Goal: Task Accomplishment & Management: Manage account settings

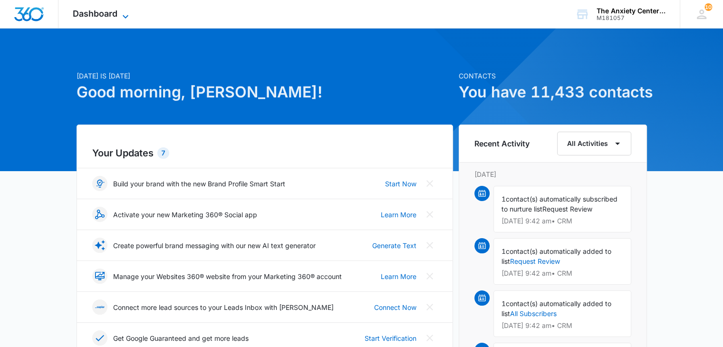
click at [126, 16] on icon at bounding box center [125, 16] width 11 height 11
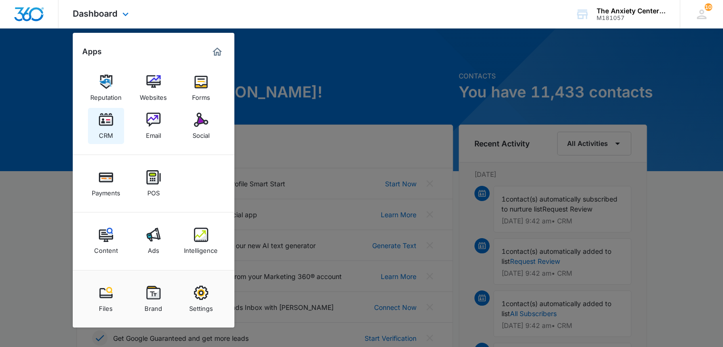
click at [111, 131] on div "CRM" at bounding box center [106, 133] width 14 height 12
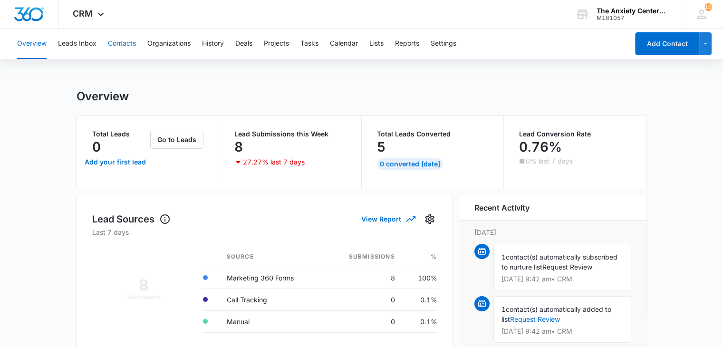
click at [122, 43] on button "Contacts" at bounding box center [122, 44] width 28 height 30
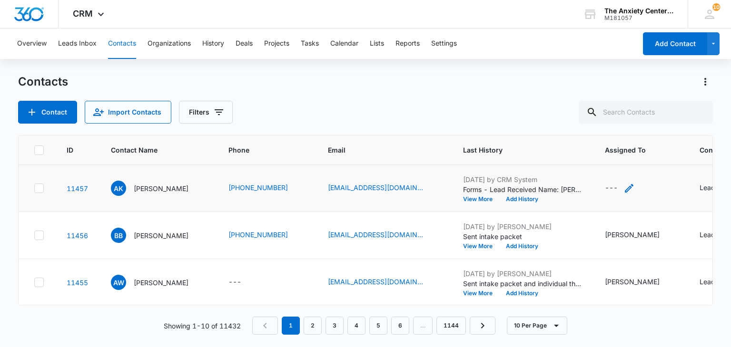
click at [634, 185] on icon "Assigned To - - Select to Edit Field" at bounding box center [628, 188] width 11 height 11
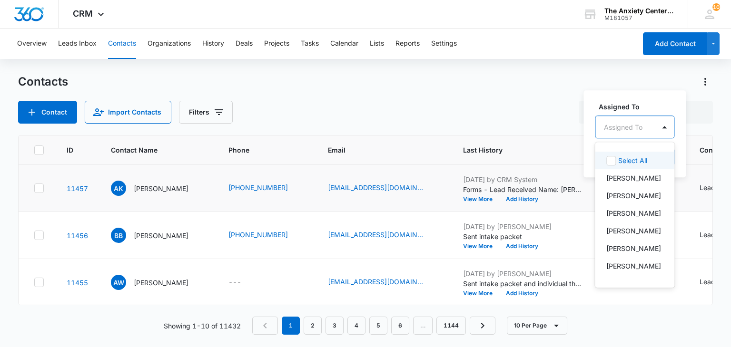
click at [639, 128] on div at bounding box center [623, 127] width 39 height 12
click at [626, 176] on p "[PERSON_NAME]" at bounding box center [633, 178] width 55 height 10
click at [645, 100] on div "Assigned To option [PERSON_NAME], selected. 21 results available. Use Up and Do…" at bounding box center [648, 133] width 131 height 88
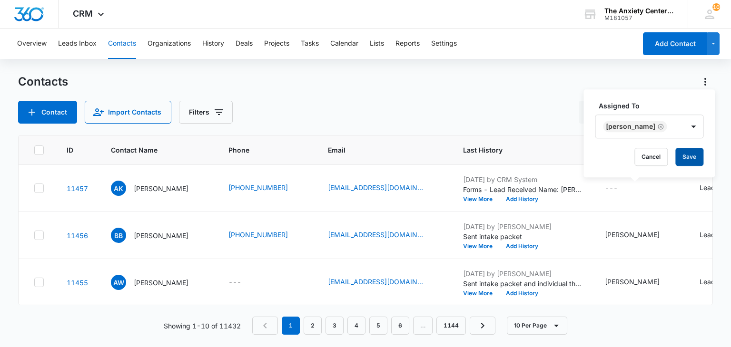
click at [678, 158] on button "Save" at bounding box center [689, 157] width 28 height 18
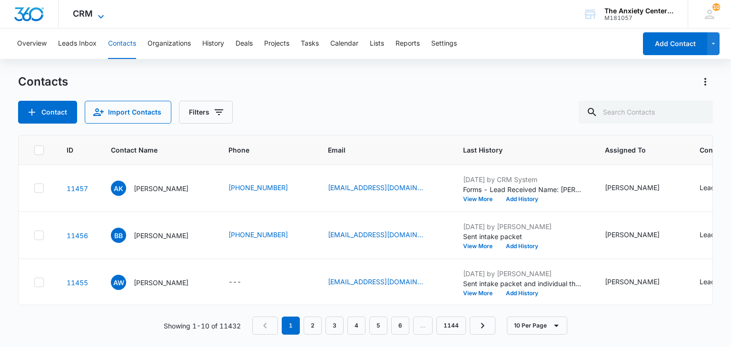
click at [101, 15] on icon at bounding box center [100, 16] width 11 height 11
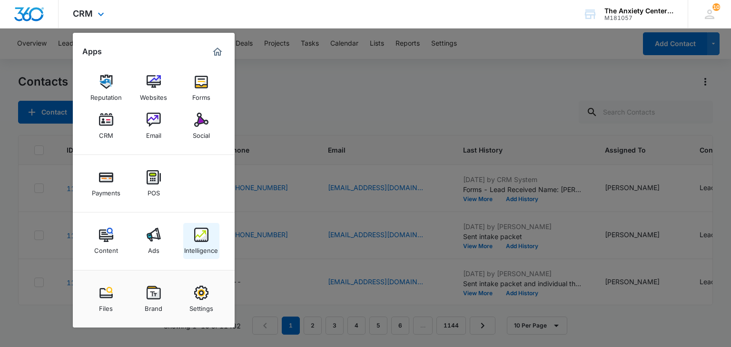
click at [198, 235] on img at bounding box center [201, 235] width 14 height 14
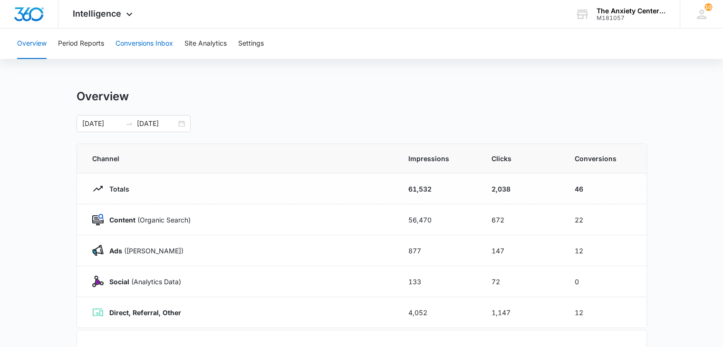
click at [137, 43] on button "Conversions Inbox" at bounding box center [145, 44] width 58 height 30
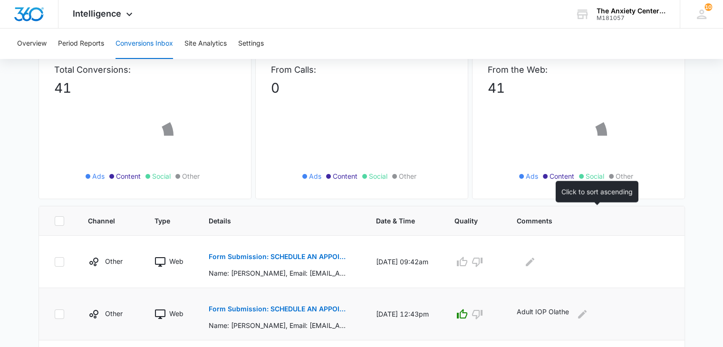
scroll to position [143, 0]
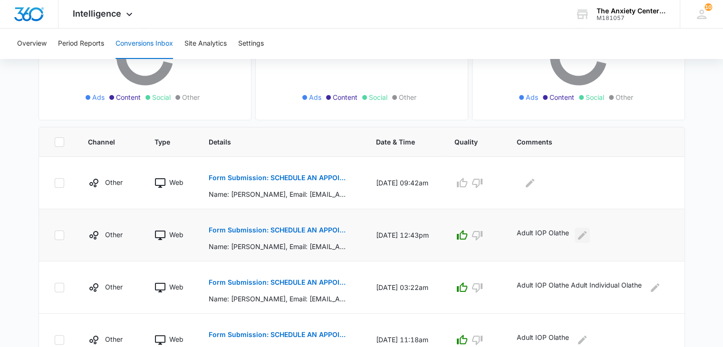
click at [586, 236] on icon "Edit Comments" at bounding box center [582, 235] width 9 height 9
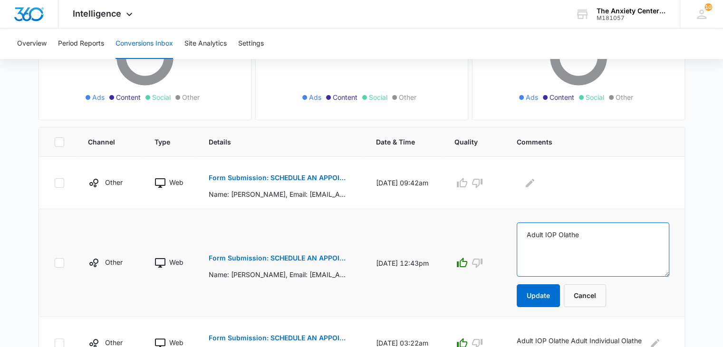
drag, startPoint x: 529, startPoint y: 234, endPoint x: 604, endPoint y: 235, distance: 74.7
click at [604, 235] on textarea "Adult IOP Olathe" at bounding box center [593, 250] width 153 height 54
click at [581, 299] on button "Cancel" at bounding box center [585, 295] width 42 height 23
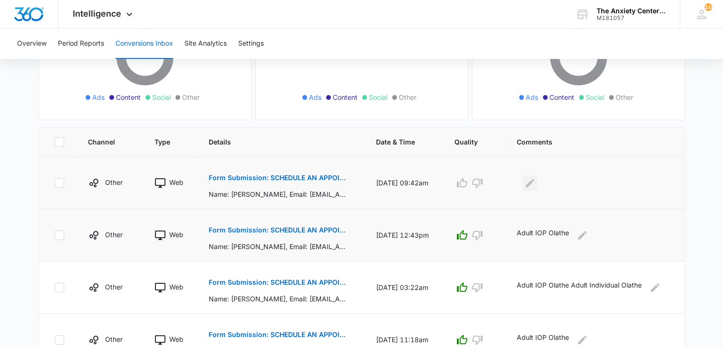
click at [529, 186] on icon "Edit Comments" at bounding box center [530, 182] width 11 height 11
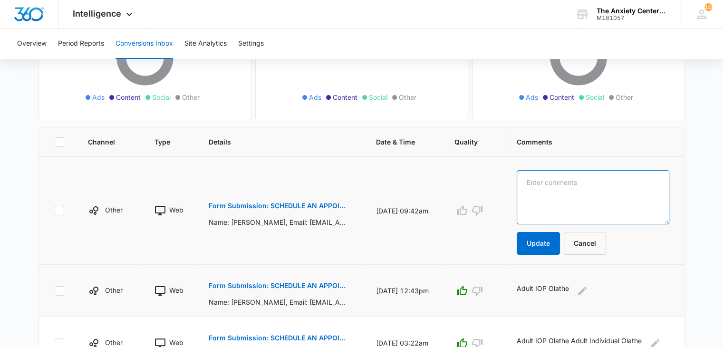
paste textarea "Adult IOP Olathe"
type textarea "Adult IOP Olathe"
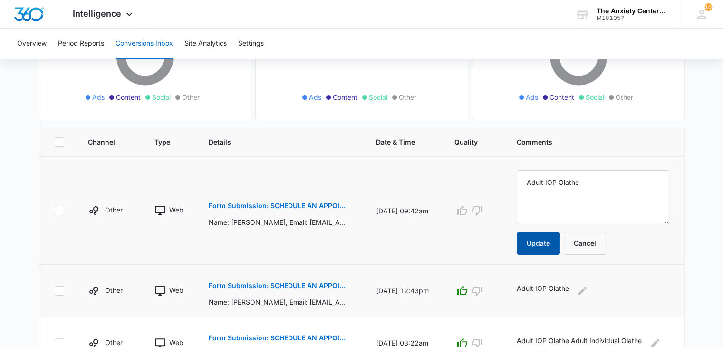
click at [537, 240] on button "Update" at bounding box center [538, 243] width 43 height 23
click at [541, 244] on button "Update" at bounding box center [538, 243] width 43 height 23
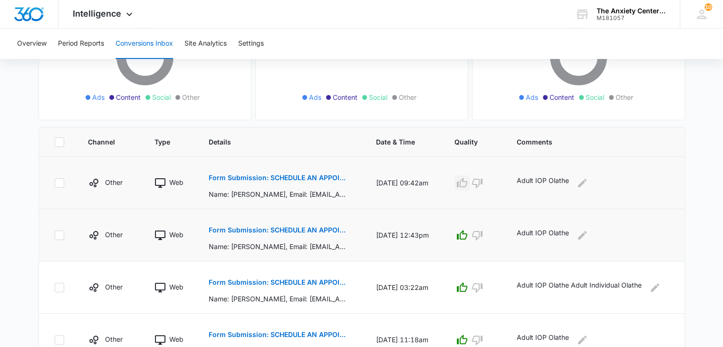
click at [466, 181] on icon "button" at bounding box center [462, 182] width 11 height 11
